Goal: Transaction & Acquisition: Purchase product/service

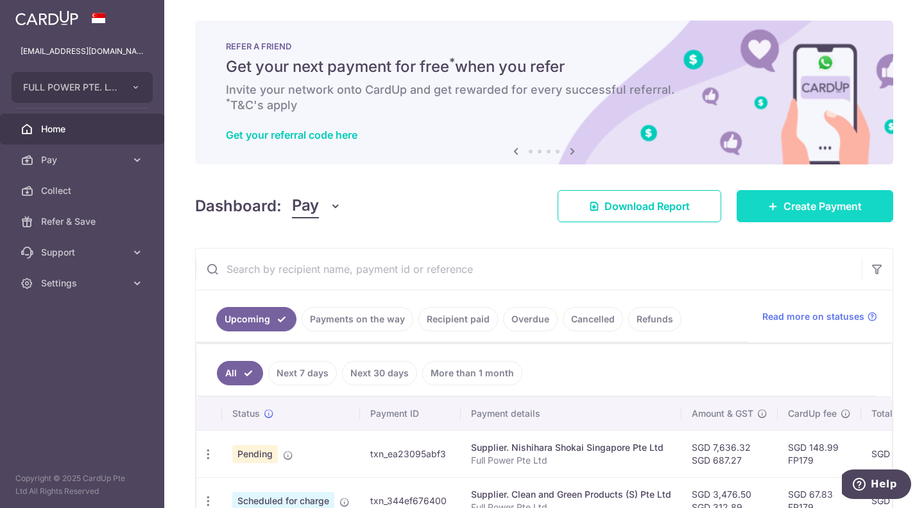
click at [460, 209] on span "Create Payment" at bounding box center [822, 205] width 78 height 15
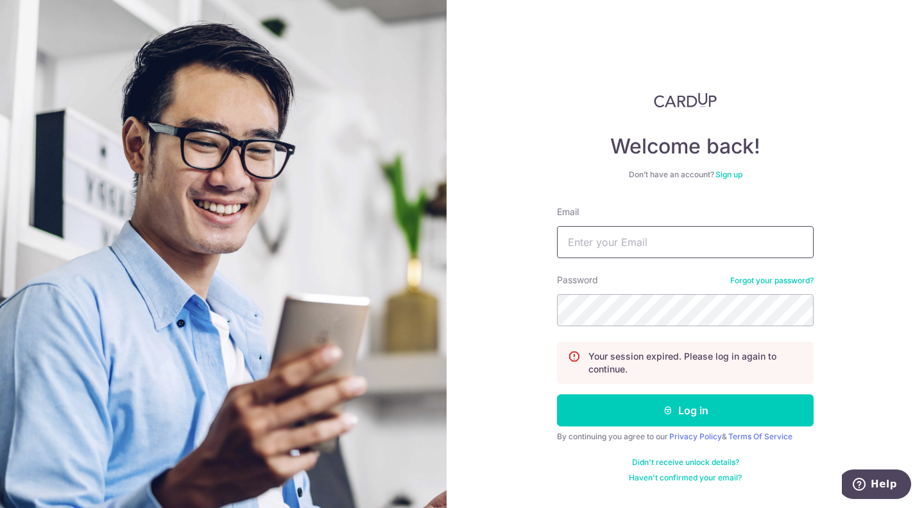
click at [460, 237] on input "Email" at bounding box center [685, 242] width 257 height 32
type input "admin@zenryoku.sg"
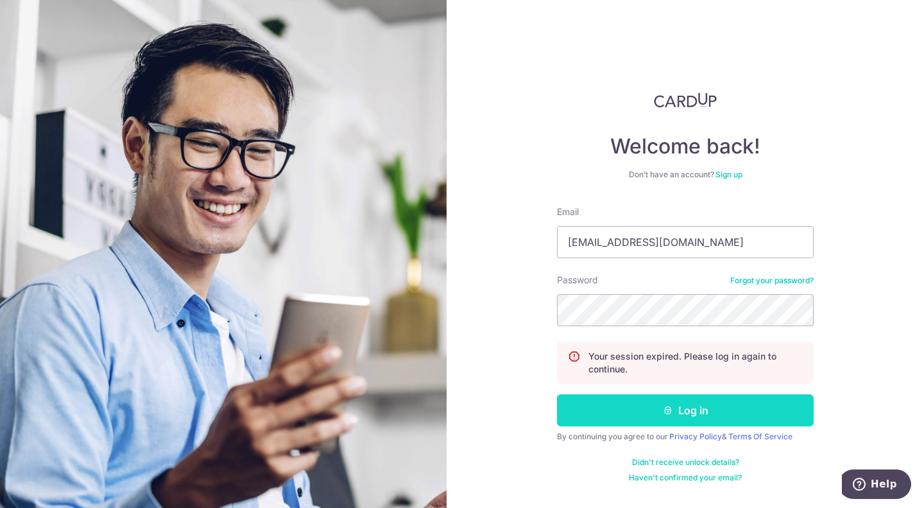
click at [460, 413] on icon "submit" at bounding box center [668, 410] width 10 height 10
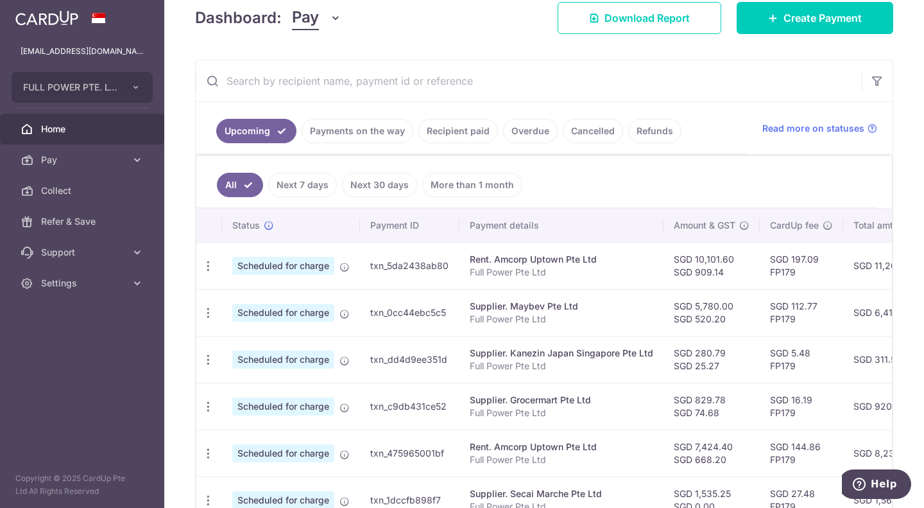
scroll to position [128, 0]
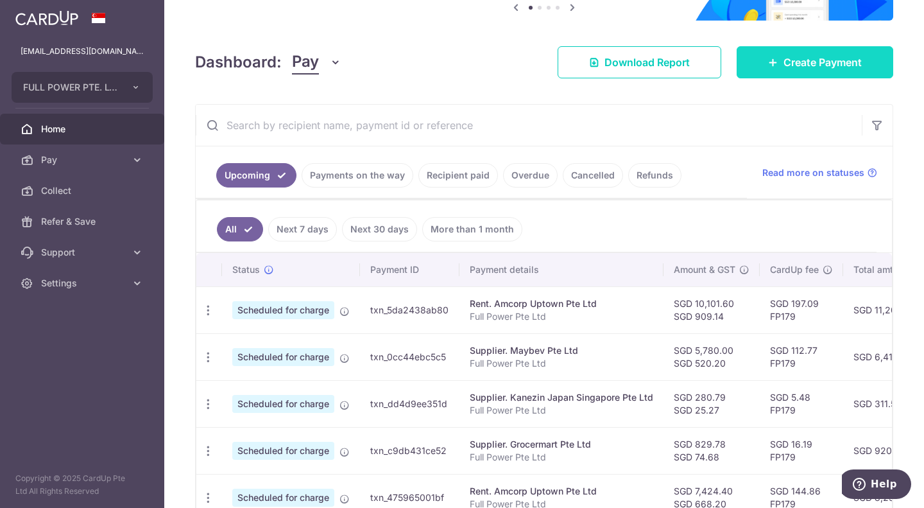
click at [781, 71] on link "Create Payment" at bounding box center [815, 62] width 157 height 32
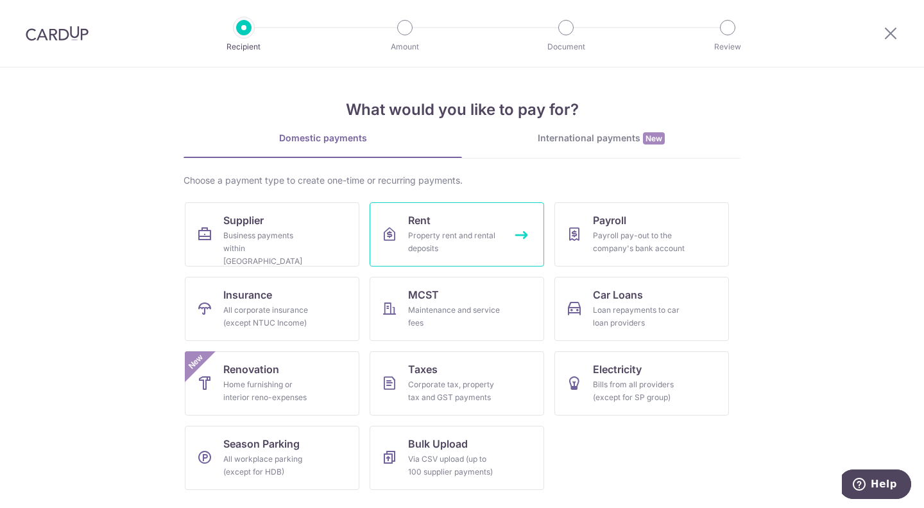
click at [445, 246] on div "Property rent and rental deposits" at bounding box center [454, 242] width 92 height 26
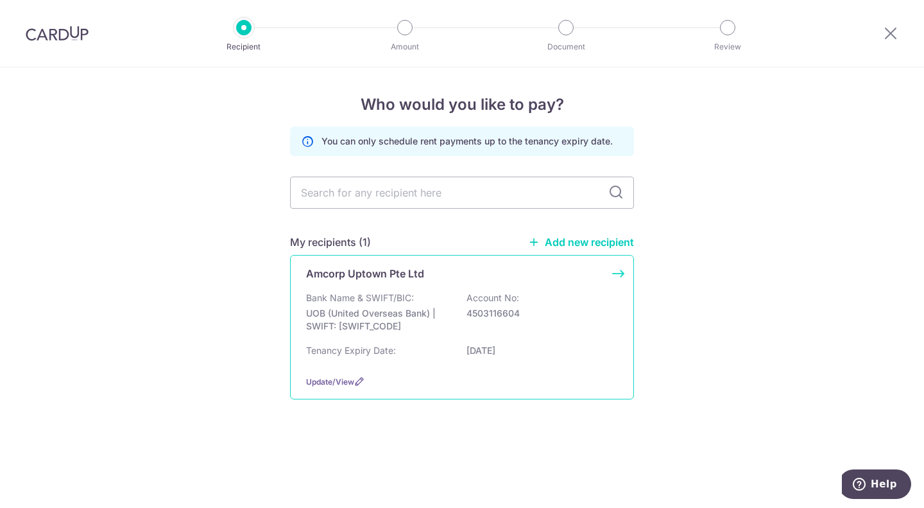
click at [379, 316] on p "UOB (United Overseas Bank) | SWIFT: UOVBSGSGXXX" at bounding box center [378, 320] width 144 height 26
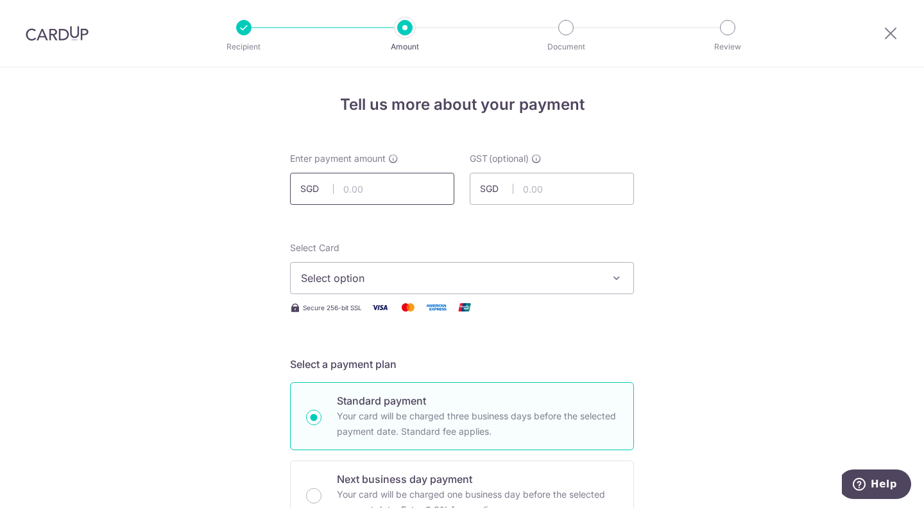
click at [385, 198] on input "text" at bounding box center [372, 189] width 164 height 32
type input "878.40"
click at [538, 195] on input "text" at bounding box center [552, 189] width 164 height 32
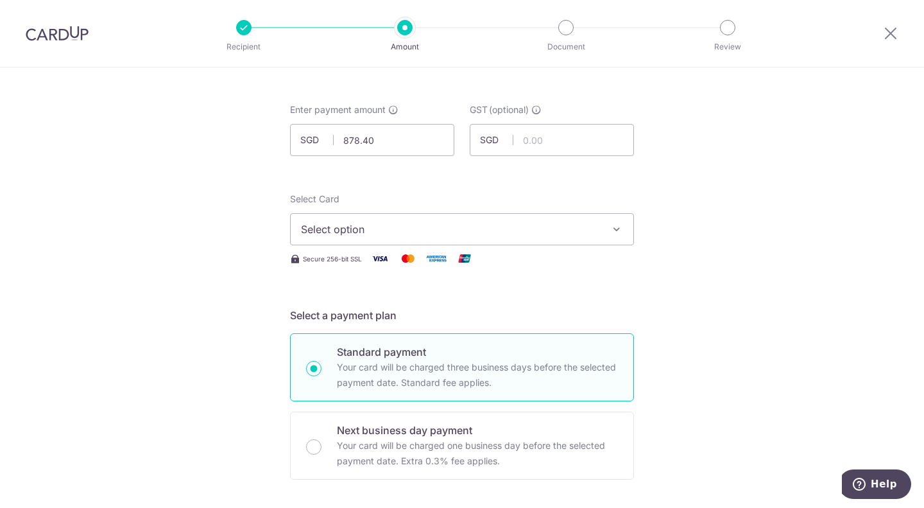
scroll to position [64, 0]
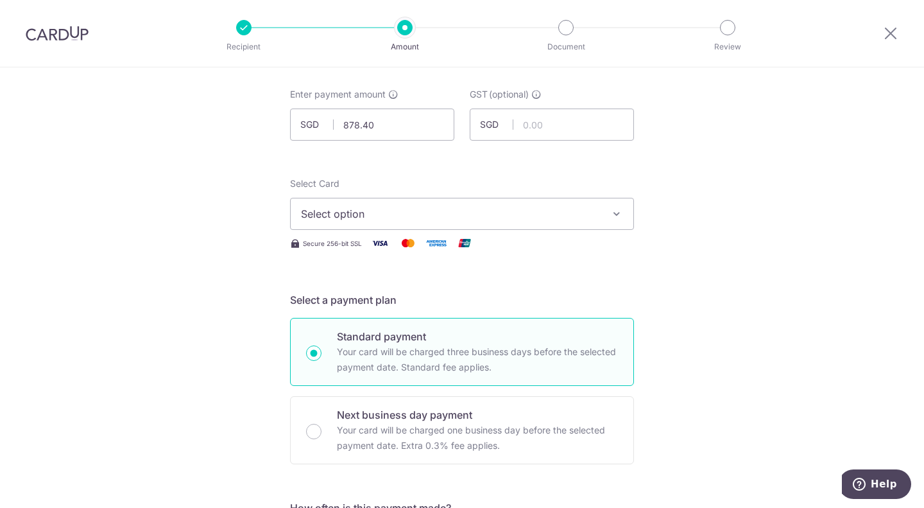
click at [448, 211] on span "Select option" at bounding box center [450, 213] width 299 height 15
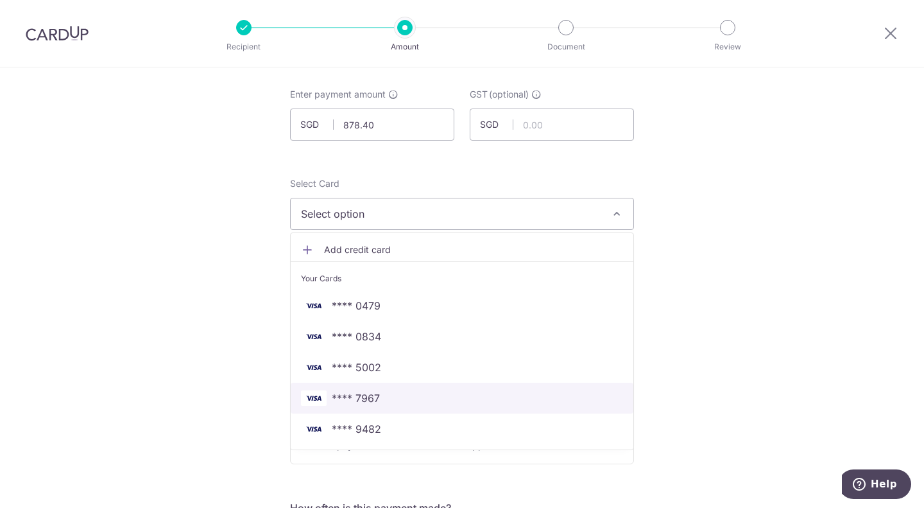
click at [414, 403] on span "**** 7967" at bounding box center [462, 397] width 322 height 15
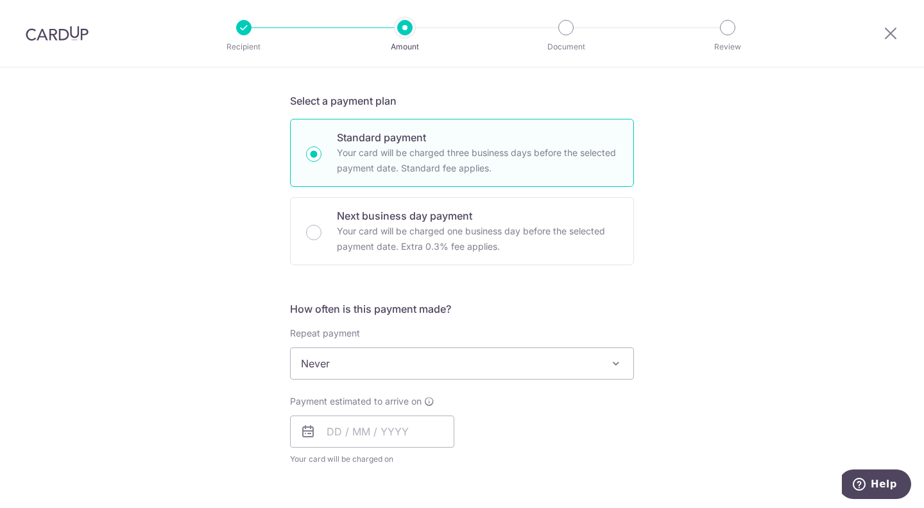
scroll to position [321, 0]
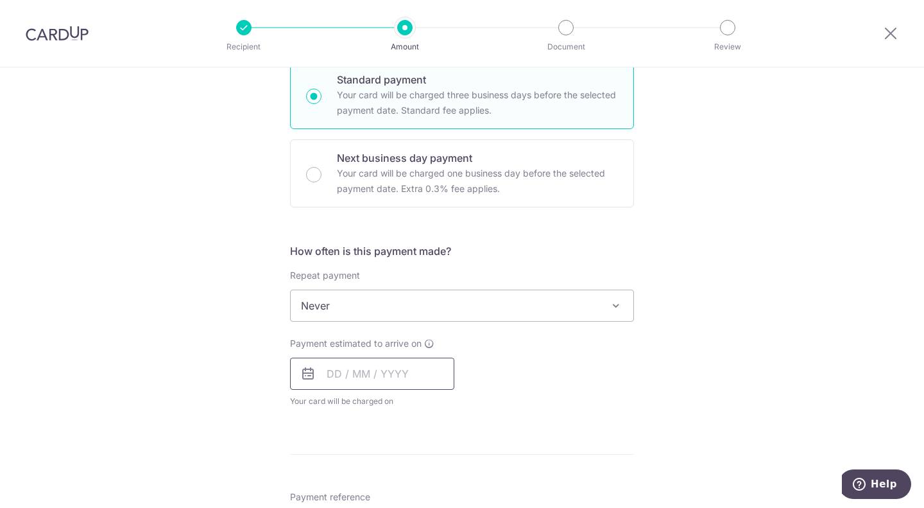
click at [335, 366] on input "text" at bounding box center [372, 373] width 164 height 32
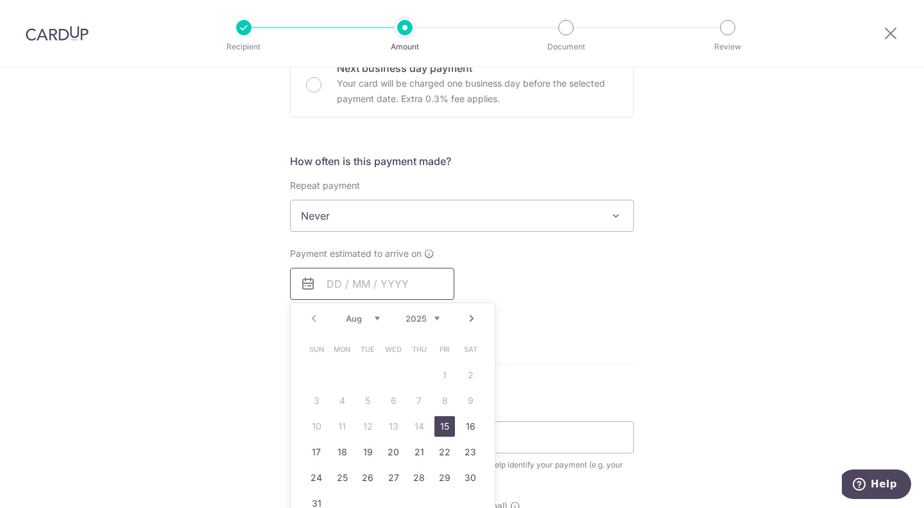
scroll to position [513, 0]
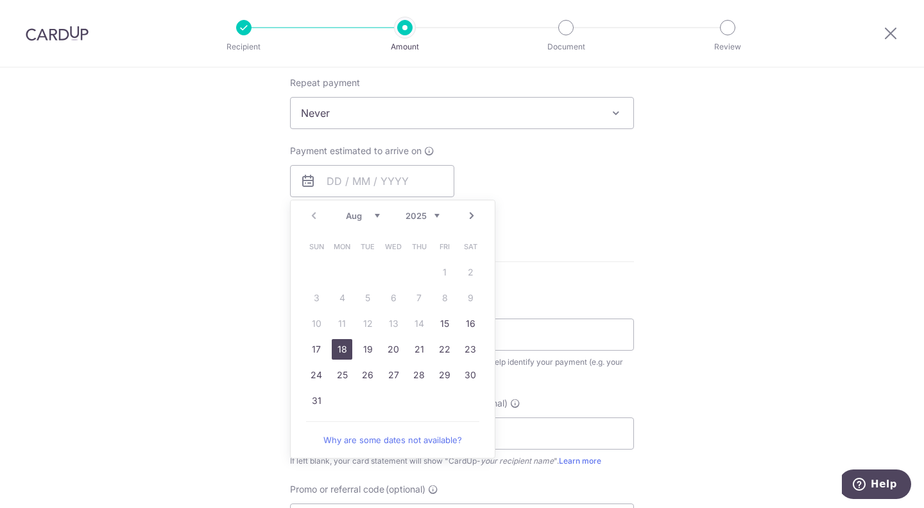
click at [336, 350] on link "18" at bounding box center [342, 349] width 21 height 21
type input "[DATE]"
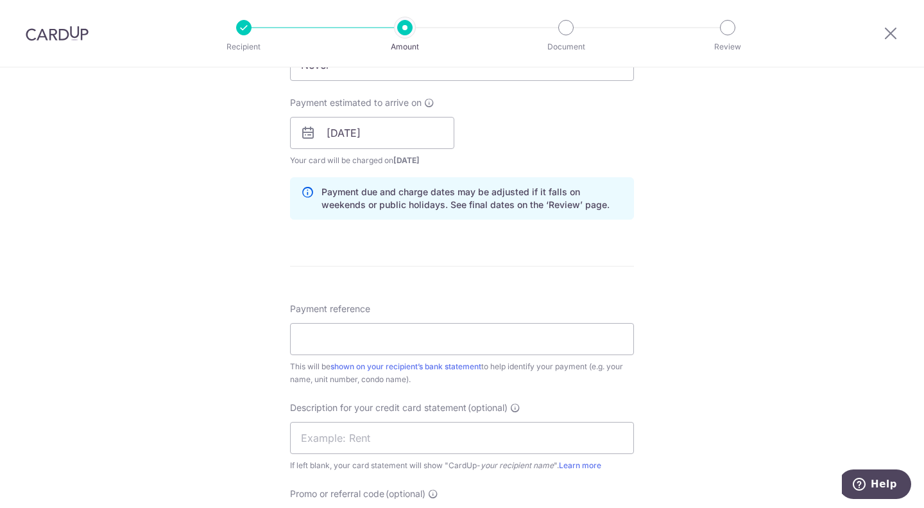
scroll to position [577, 0]
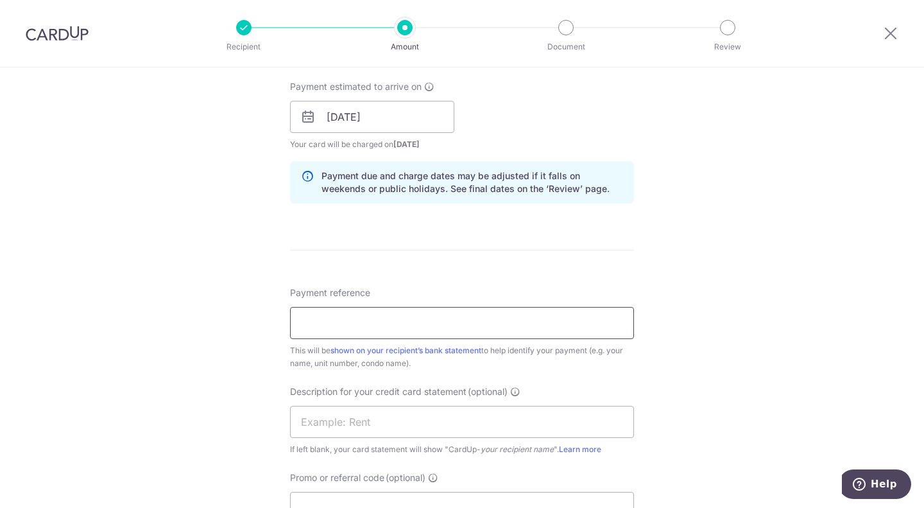
click at [368, 314] on input "Payment reference" at bounding box center [462, 323] width 344 height 32
type input "Full Power Pte Ltd"
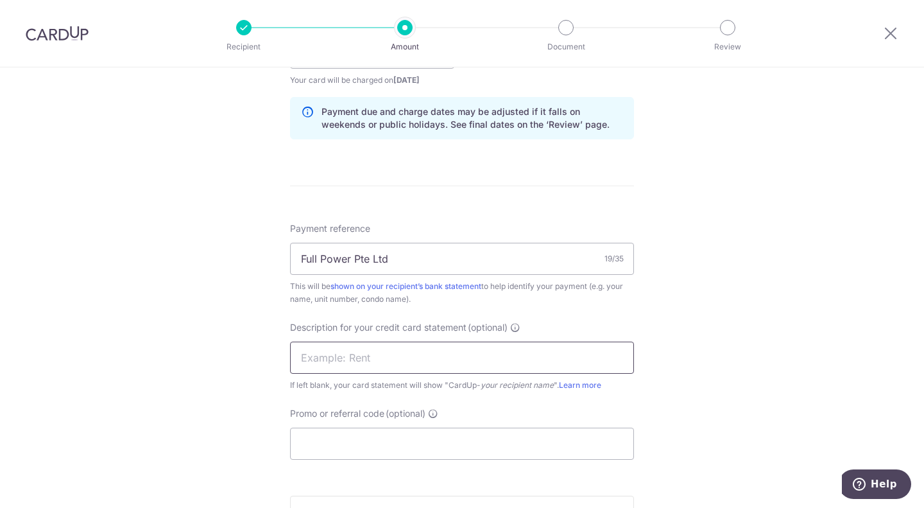
click at [361, 361] on input "text" at bounding box center [462, 357] width 344 height 32
type input "RENT additional"
